Goal: Information Seeking & Learning: Stay updated

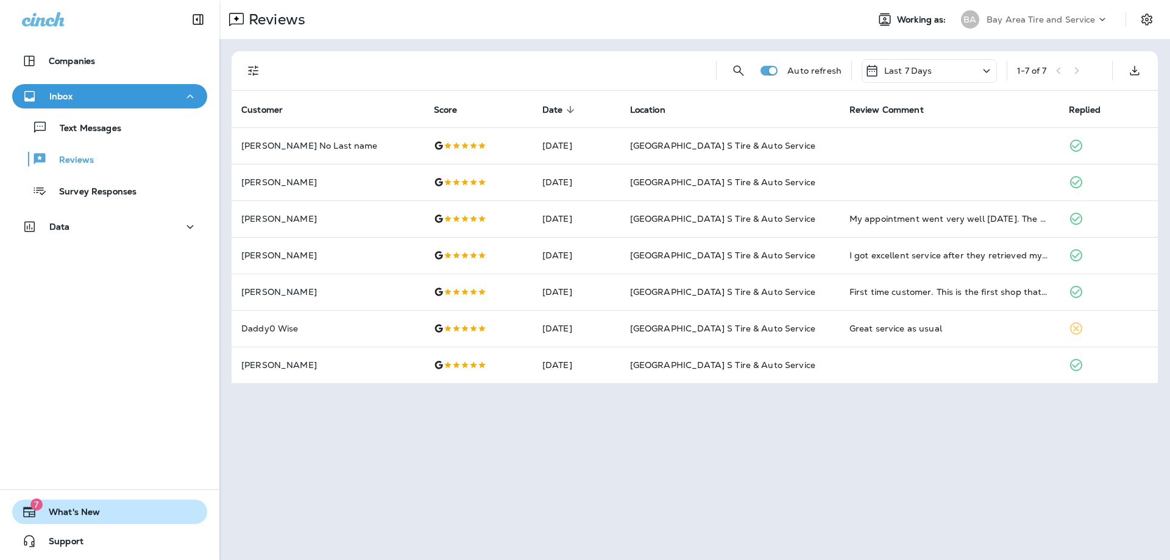
click at [68, 509] on span "What's New" at bounding box center [68, 514] width 63 height 15
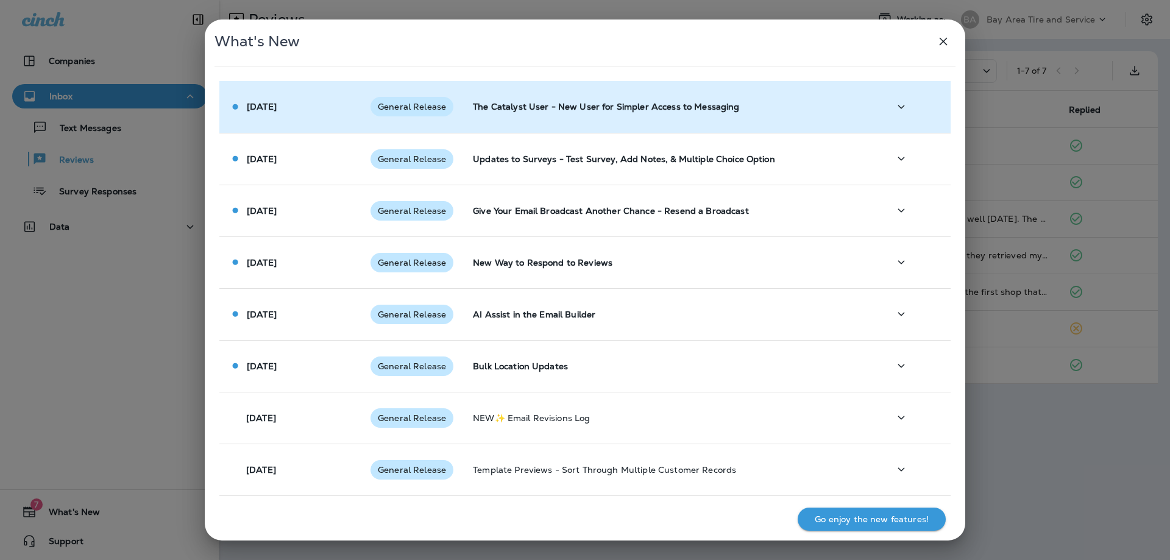
click at [406, 118] on td "General Release" at bounding box center [412, 107] width 102 height 52
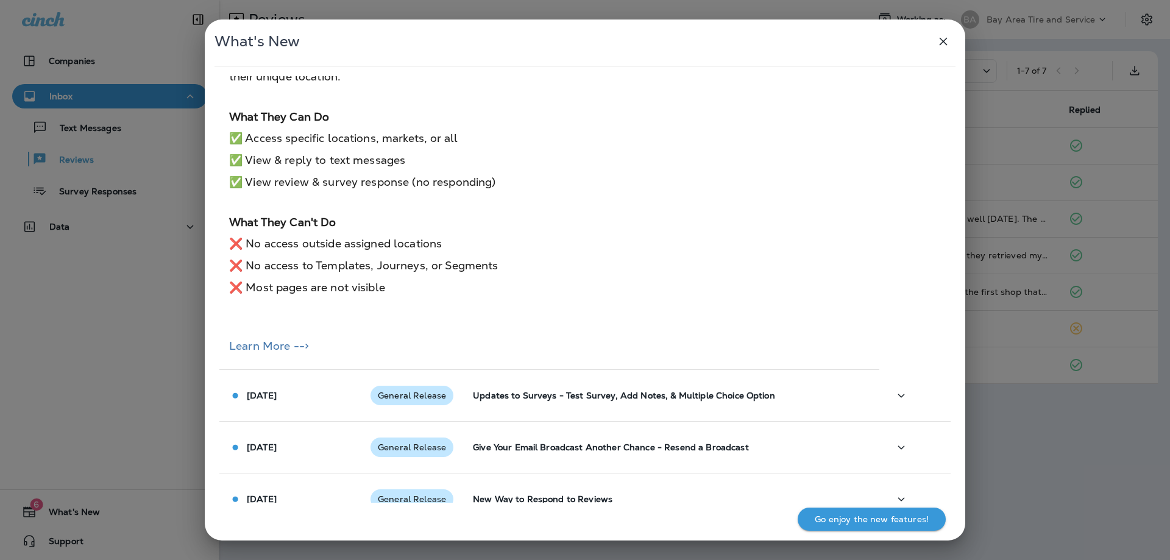
scroll to position [244, 0]
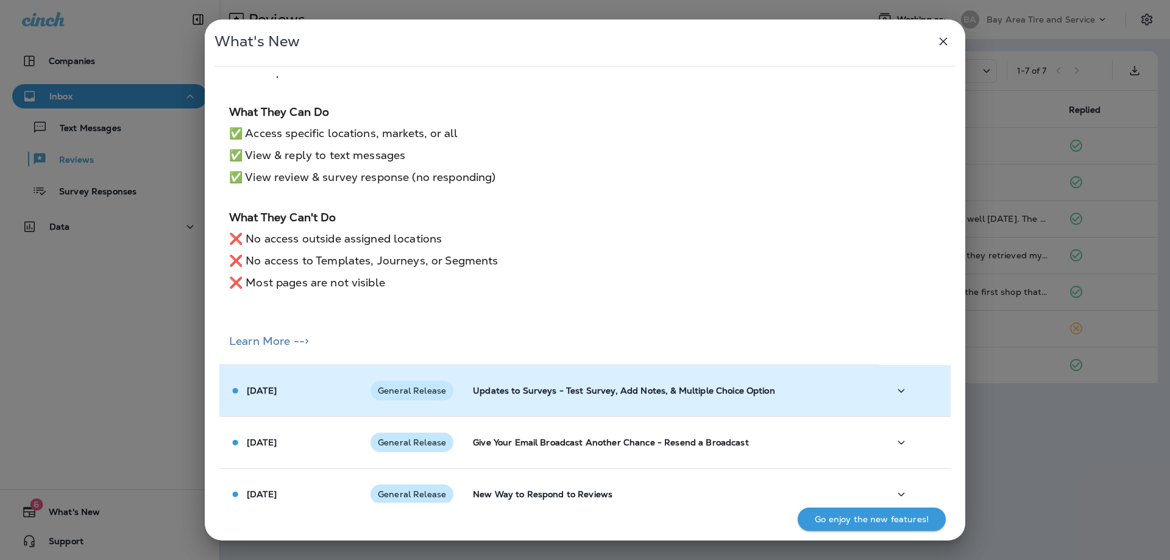
click at [599, 405] on td "Updates to Surveys - Test Survey, Add Notes, & Multiple Choice Option" at bounding box center [671, 391] width 416 height 52
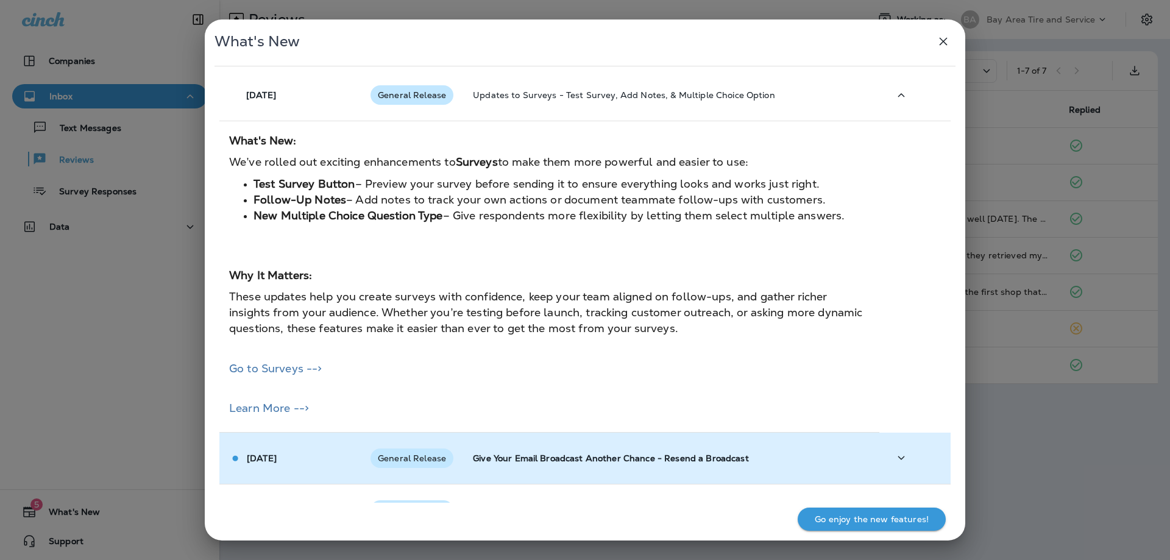
scroll to position [548, 0]
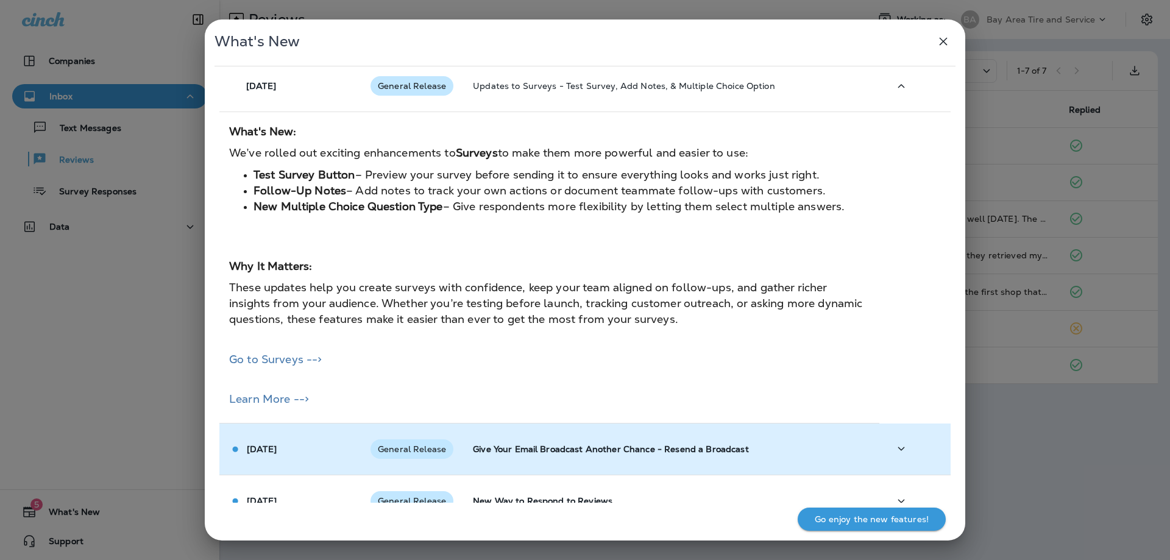
click at [436, 439] on div "General Release" at bounding box center [411, 448] width 83 height 19
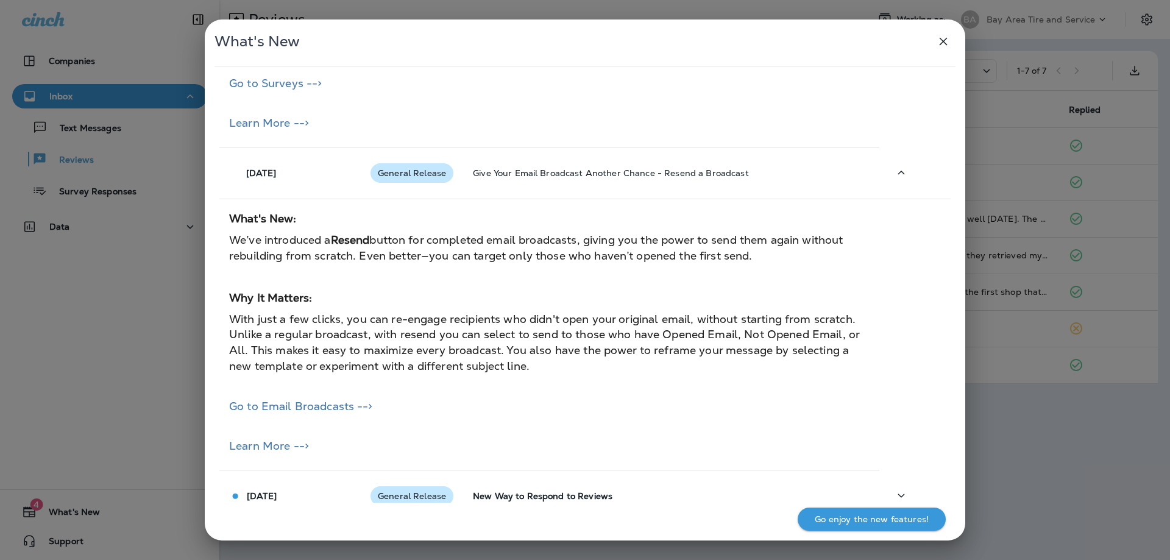
scroll to position [853, 0]
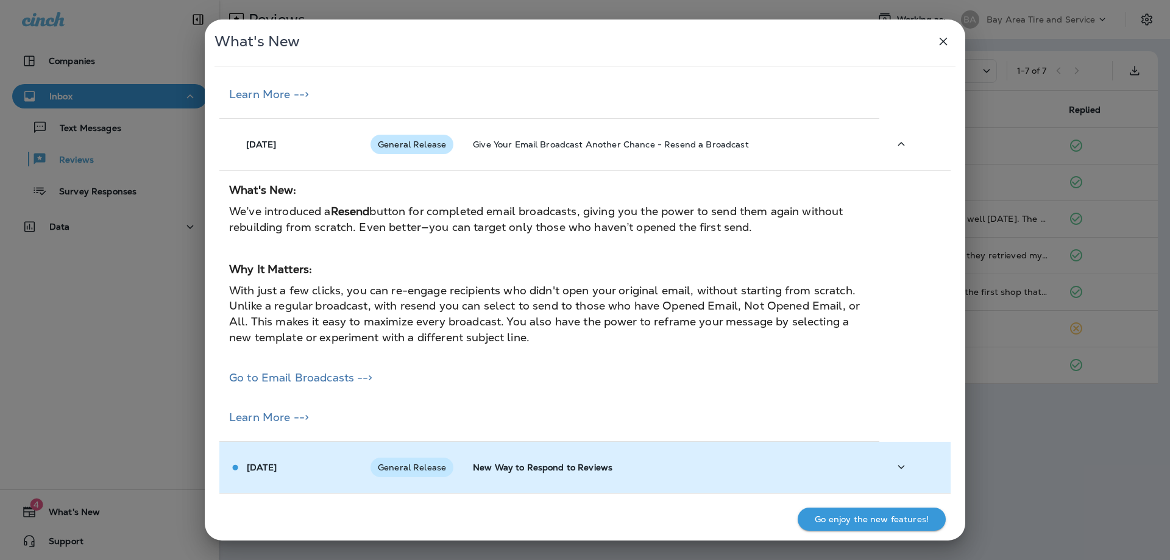
click at [439, 450] on td "General Release" at bounding box center [412, 468] width 102 height 52
click at [450, 458] on p "General Release" at bounding box center [411, 466] width 83 height 19
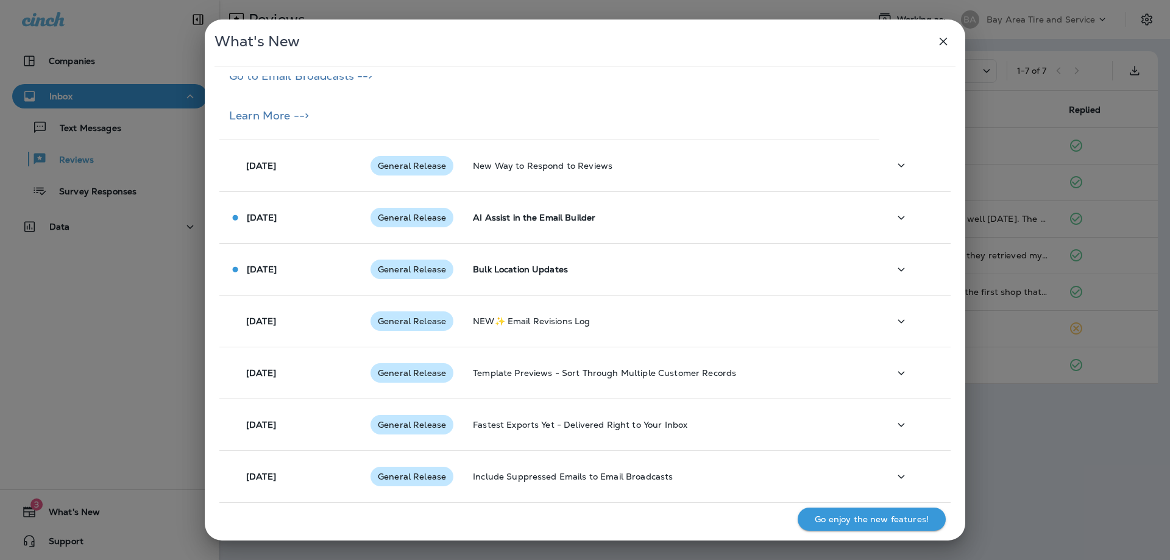
scroll to position [1157, 0]
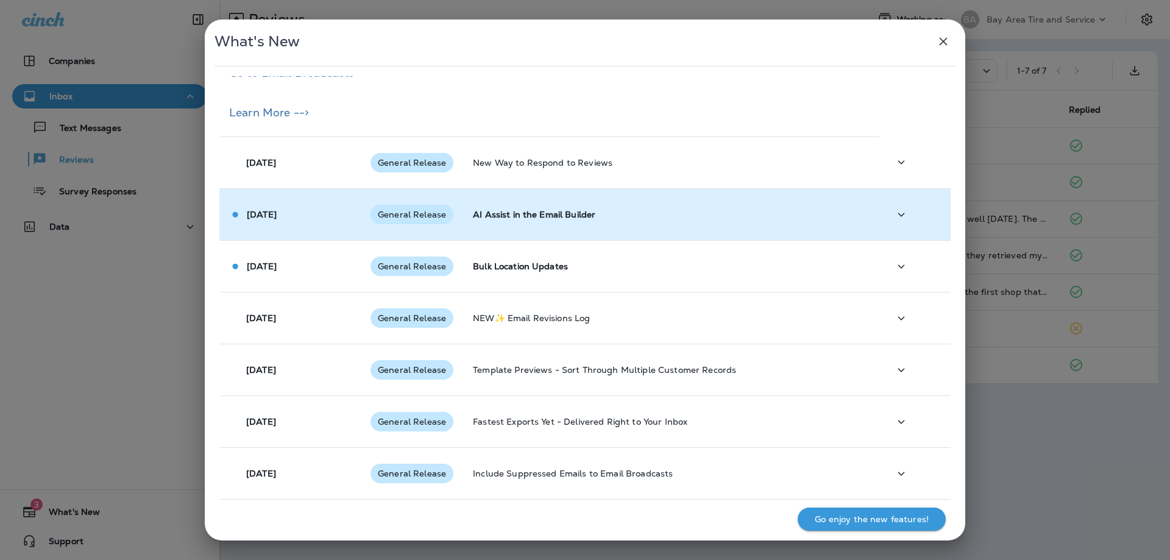
click at [376, 217] on span "General Release" at bounding box center [411, 215] width 83 height 10
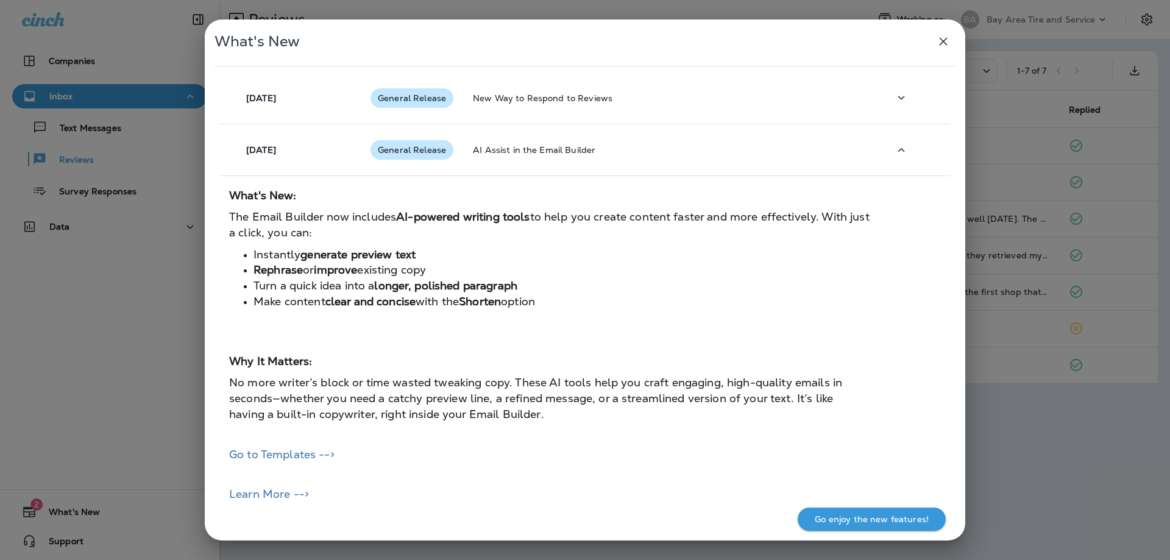
scroll to position [1401, 0]
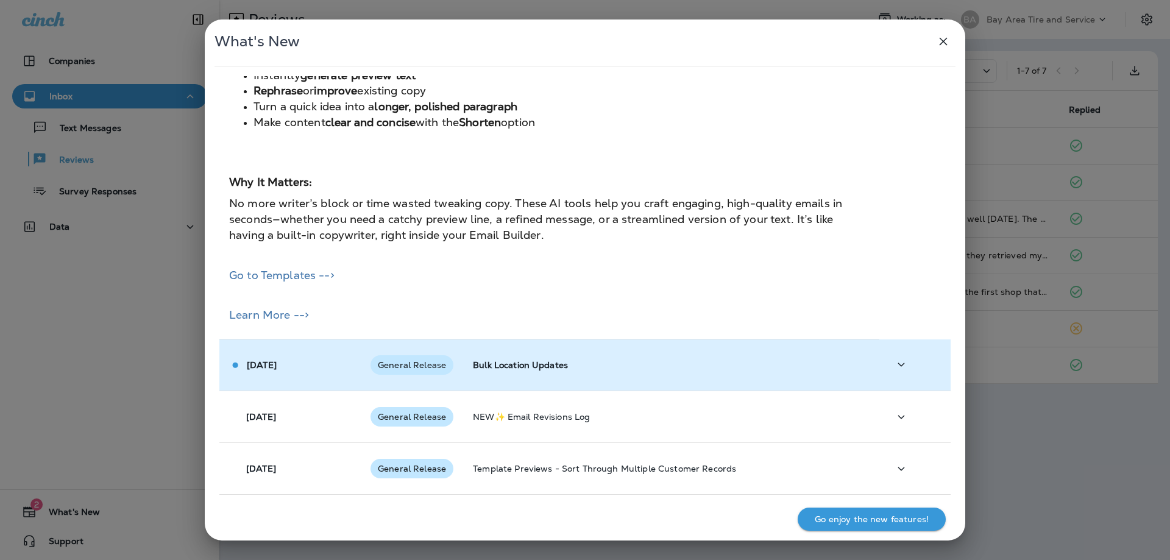
click at [409, 370] on span "General Release" at bounding box center [411, 365] width 83 height 10
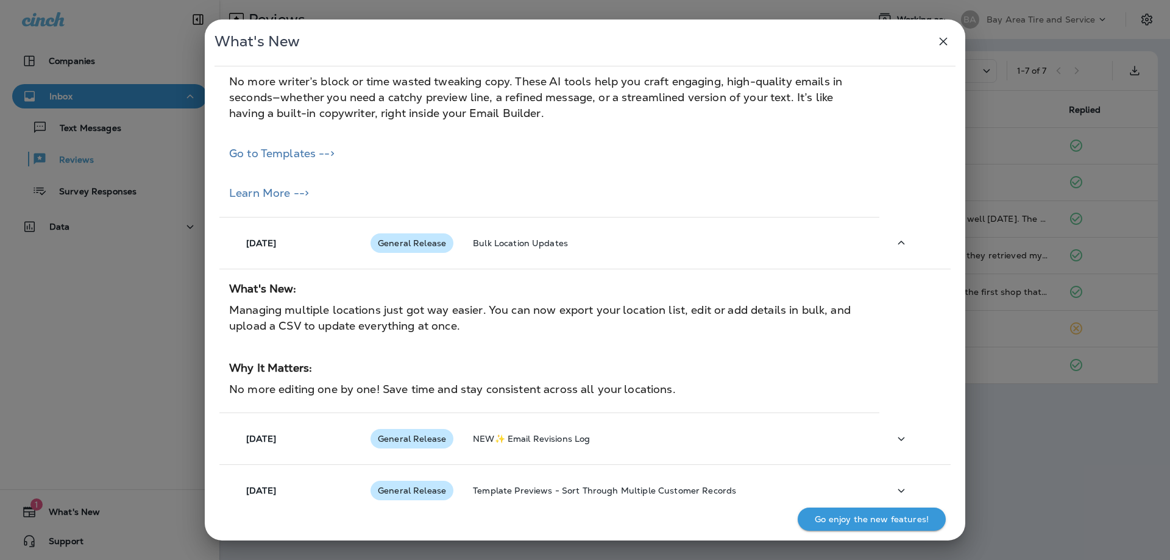
scroll to position [1706, 0]
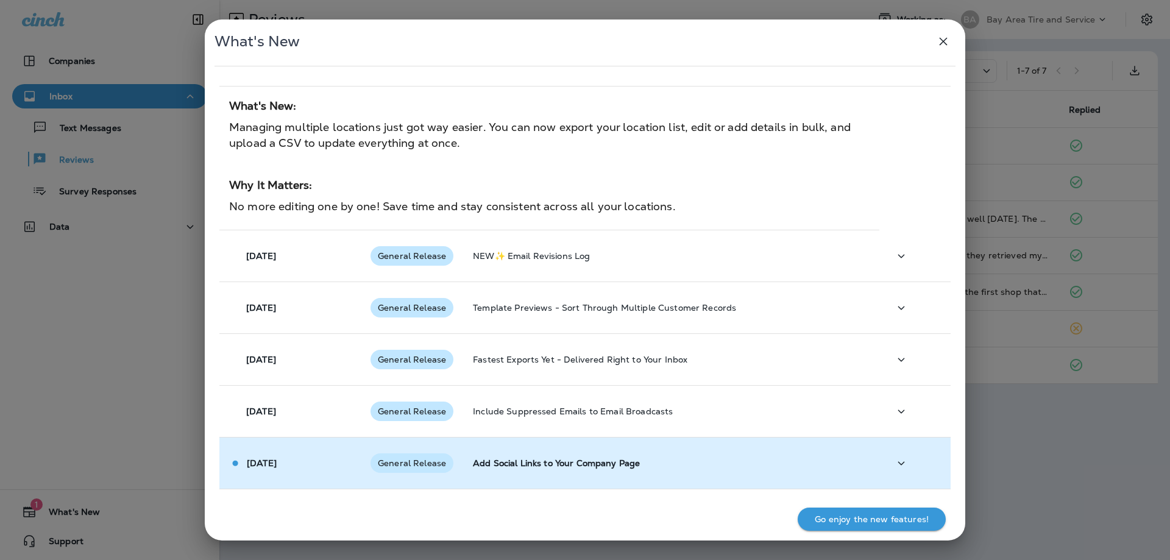
click at [401, 453] on div "General Release" at bounding box center [411, 462] width 83 height 19
click at [408, 461] on span "General Release" at bounding box center [411, 463] width 83 height 10
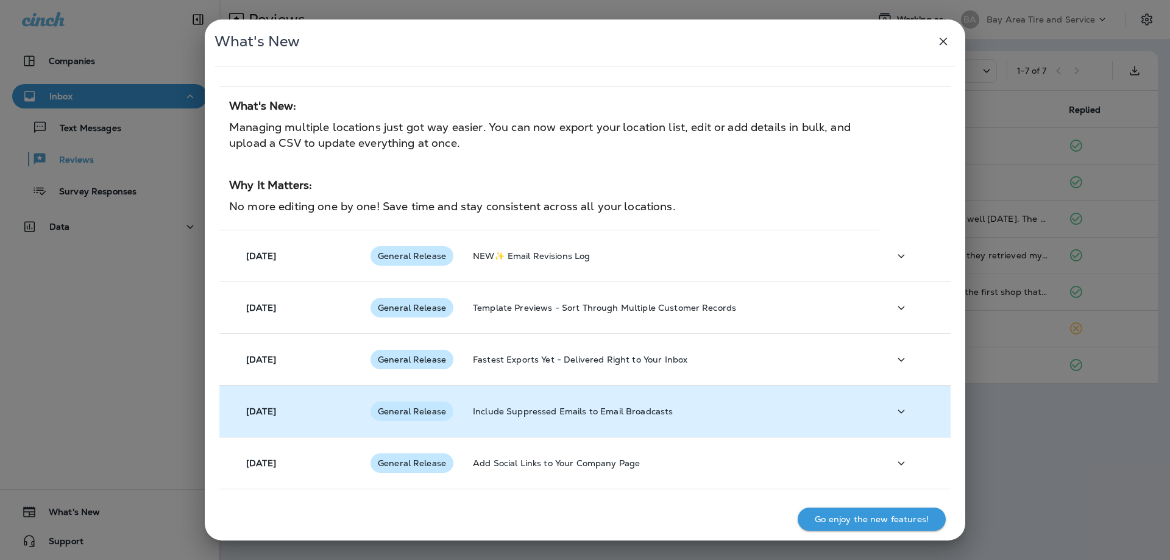
scroll to position [1949, 0]
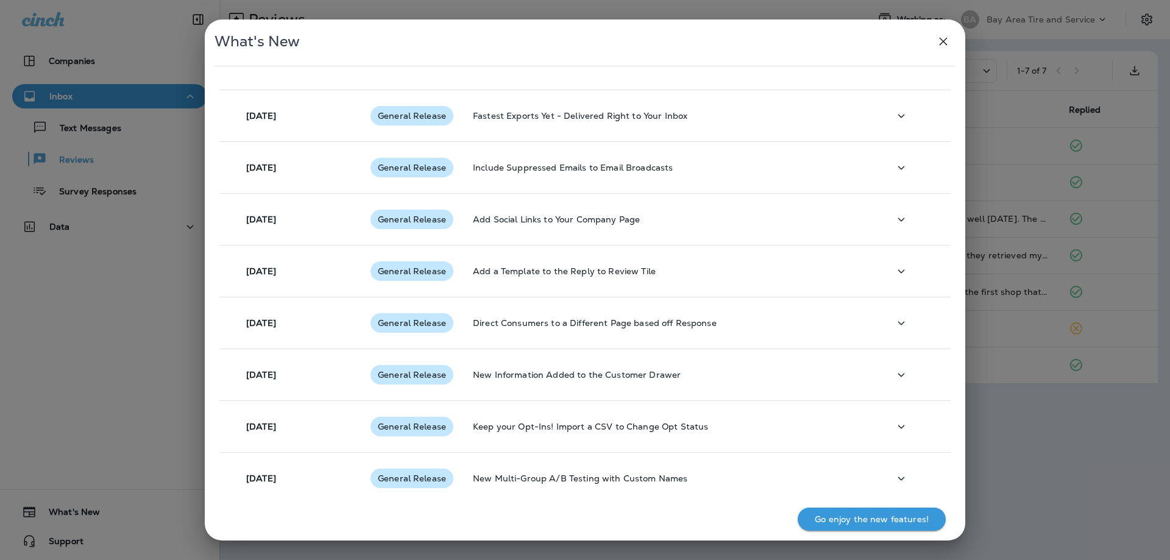
click at [942, 43] on icon "button" at bounding box center [943, 42] width 8 height 8
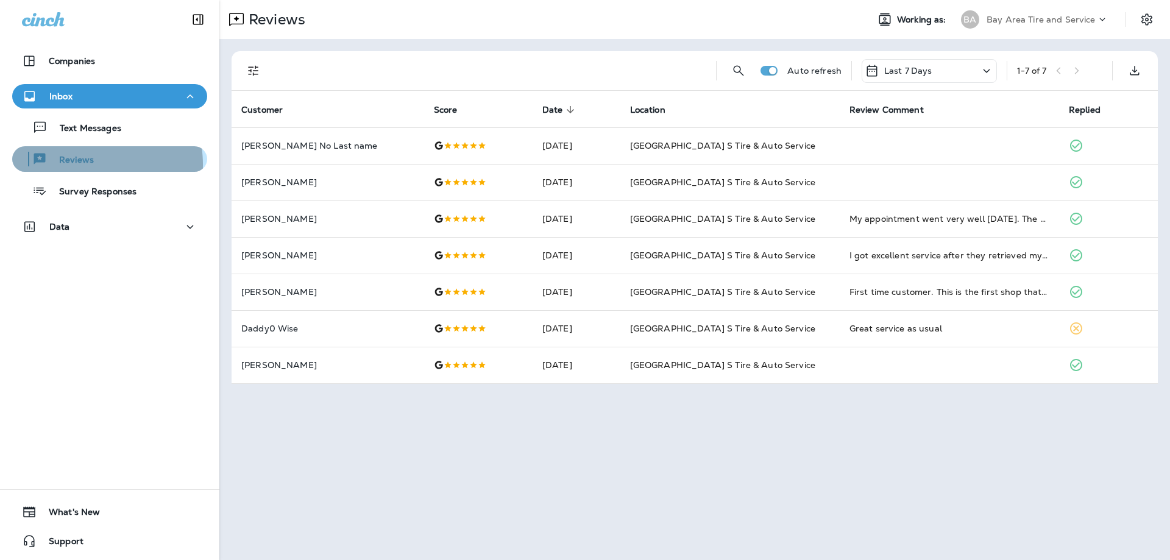
click at [85, 164] on p "Reviews" at bounding box center [70, 161] width 47 height 12
